Goal: Check status: Check status

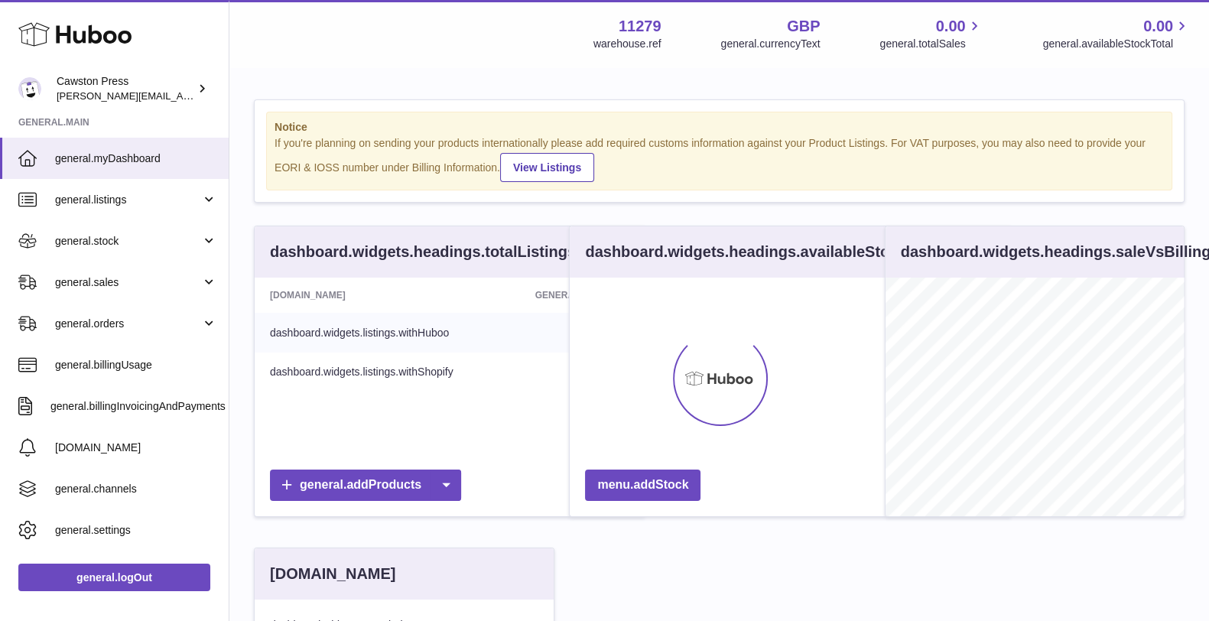
scroll to position [239, 297]
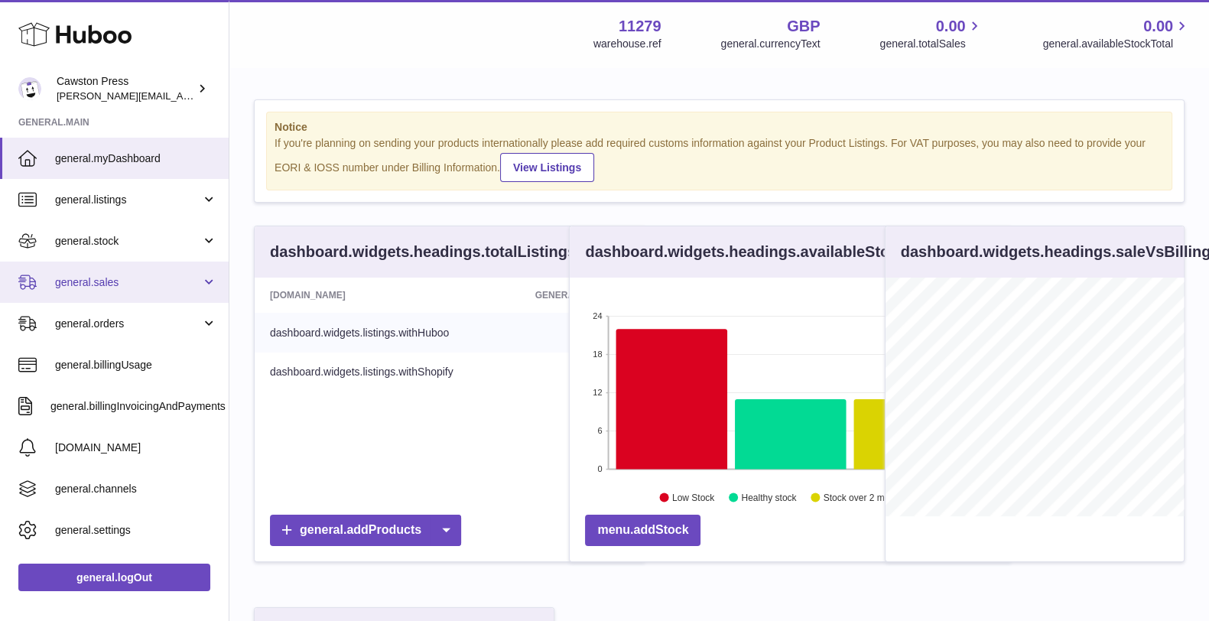
click at [110, 284] on span "general.sales" at bounding box center [128, 282] width 146 height 15
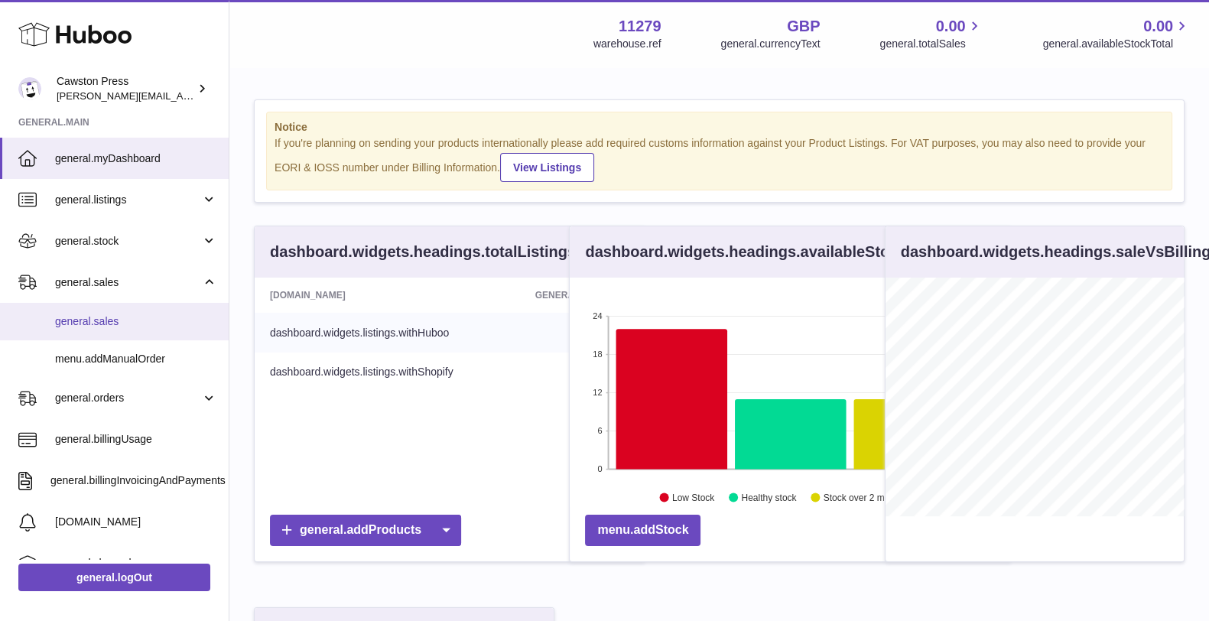
click at [112, 326] on span "general.sales" at bounding box center [136, 321] width 162 height 15
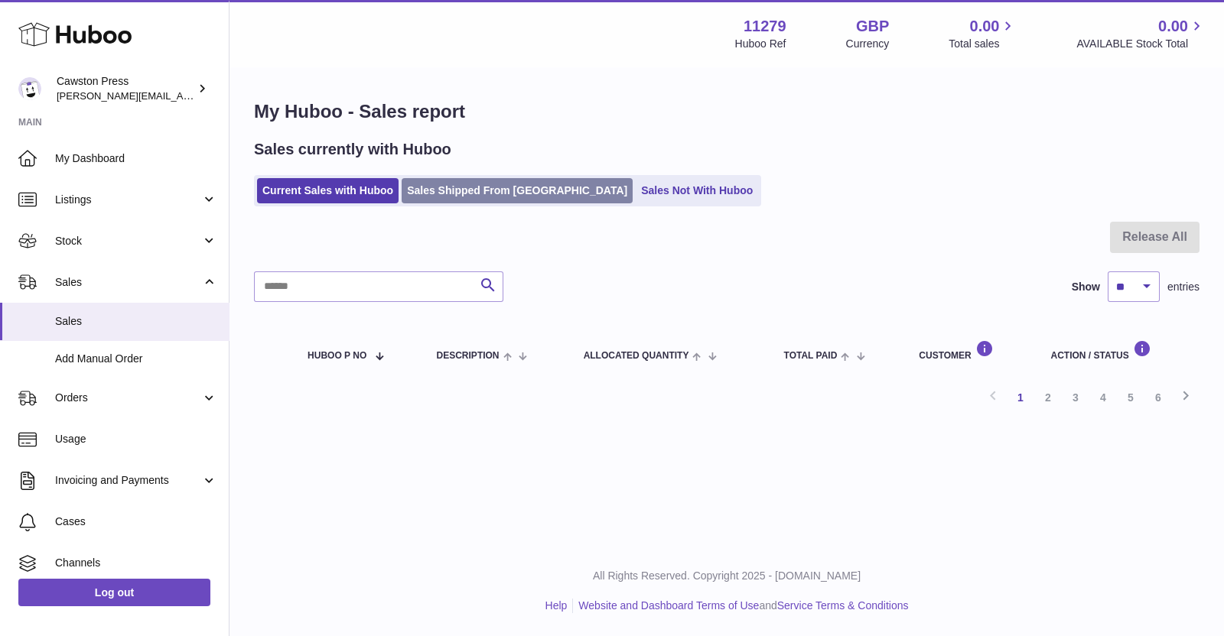
click at [479, 190] on link "Sales Shipped From [GEOGRAPHIC_DATA]" at bounding box center [516, 190] width 231 height 25
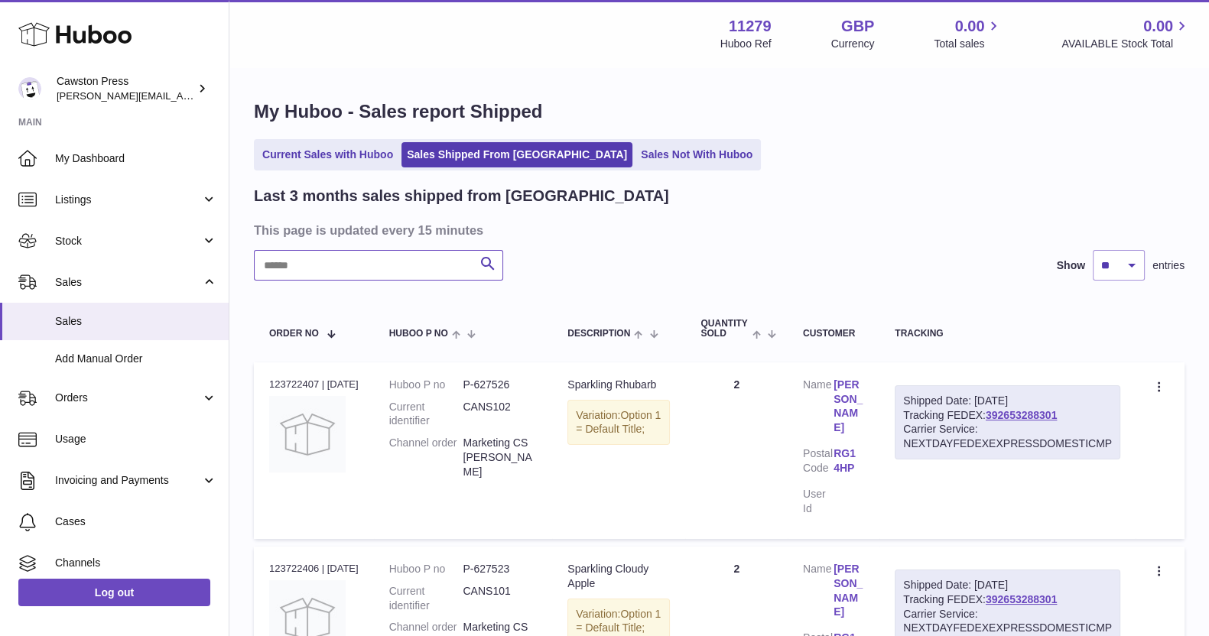
click at [404, 278] on input "text" at bounding box center [378, 265] width 249 height 31
type input "*****"
click at [1007, 415] on link "392653588983" at bounding box center [1021, 415] width 71 height 12
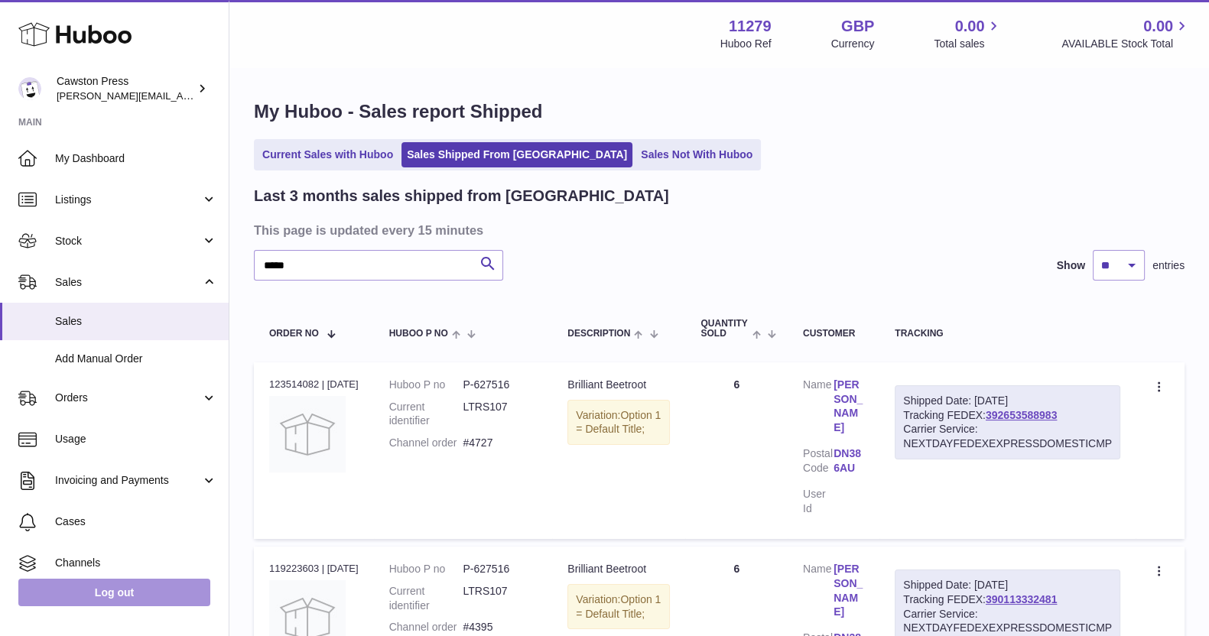
click at [115, 597] on link "Log out" at bounding box center [114, 593] width 192 height 28
